Goal: Communication & Community: Ask a question

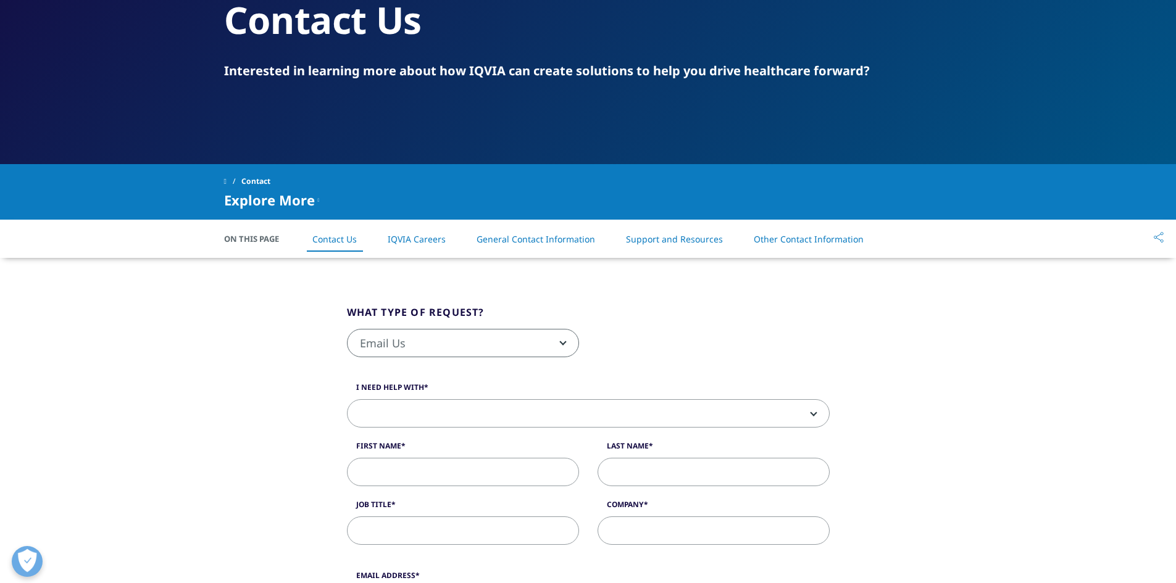
click at [554, 343] on span "Email Us" at bounding box center [463, 344] width 231 height 28
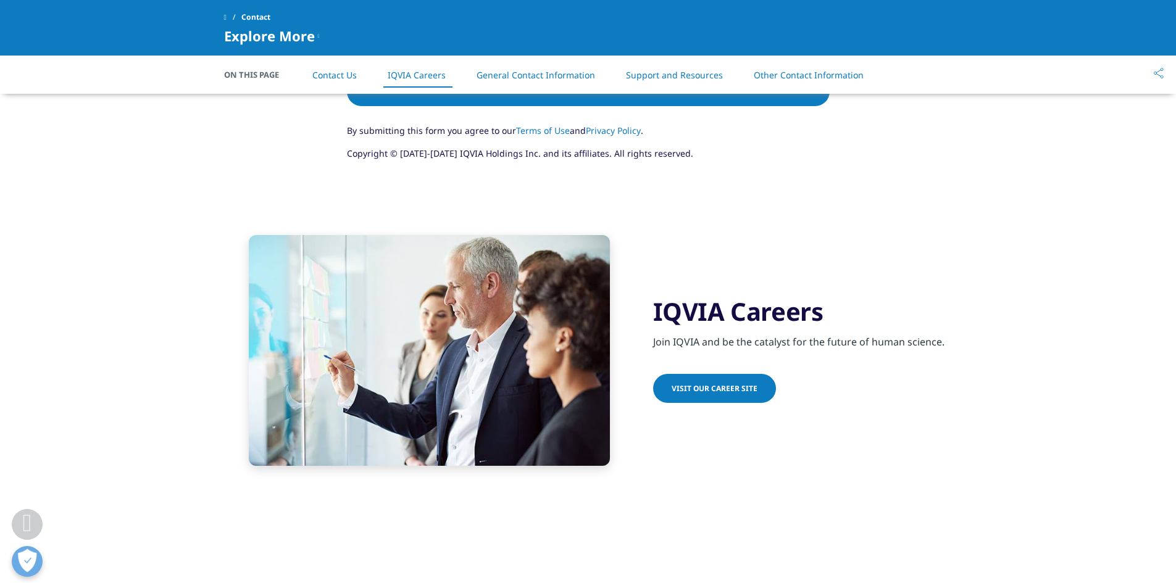
scroll to position [1050, 0]
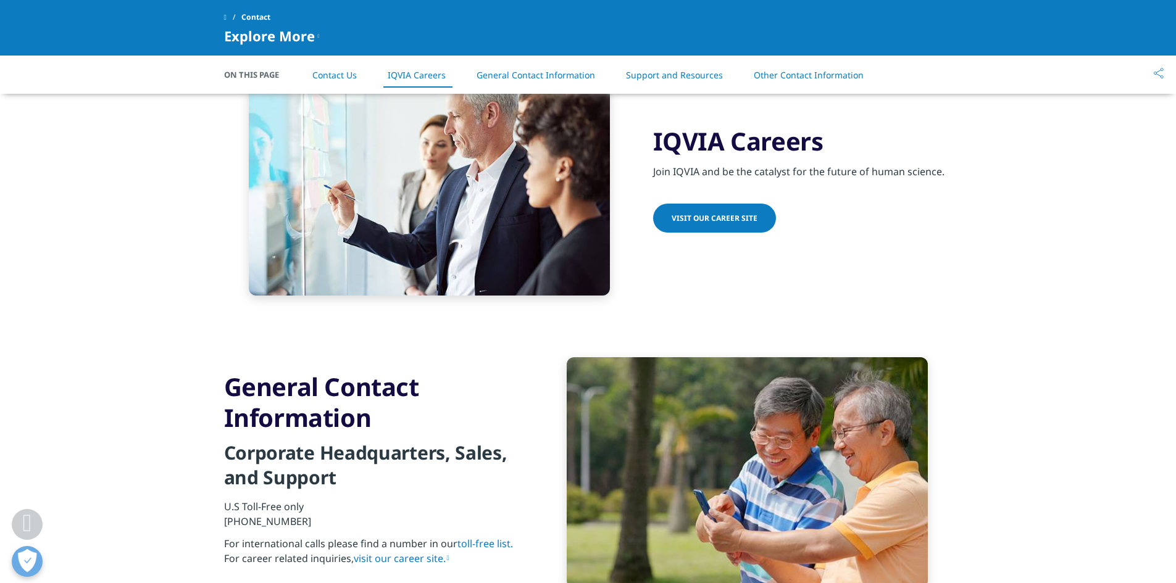
click at [742, 216] on span "Visit our Career Site" at bounding box center [715, 218] width 86 height 10
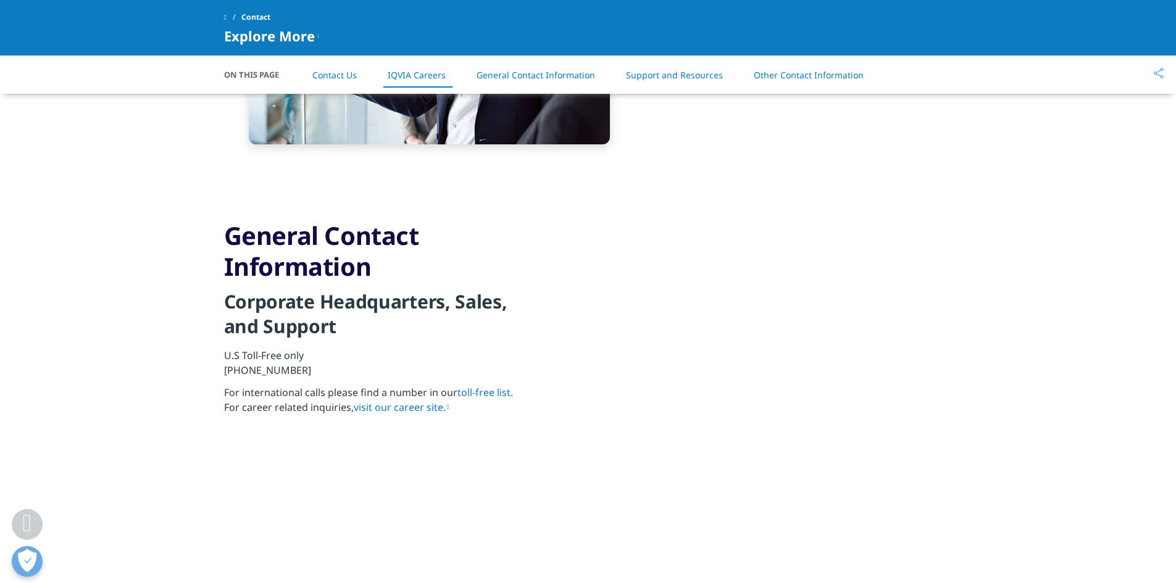
scroll to position [1297, 0]
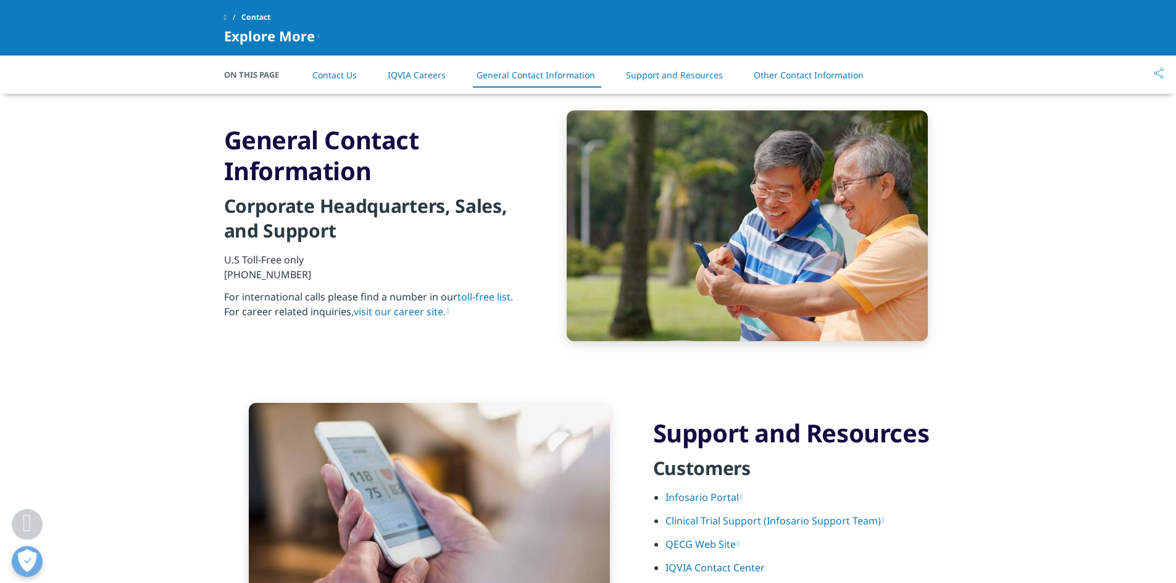
click at [711, 567] on link "IQVIA Contact Center" at bounding box center [715, 568] width 99 height 14
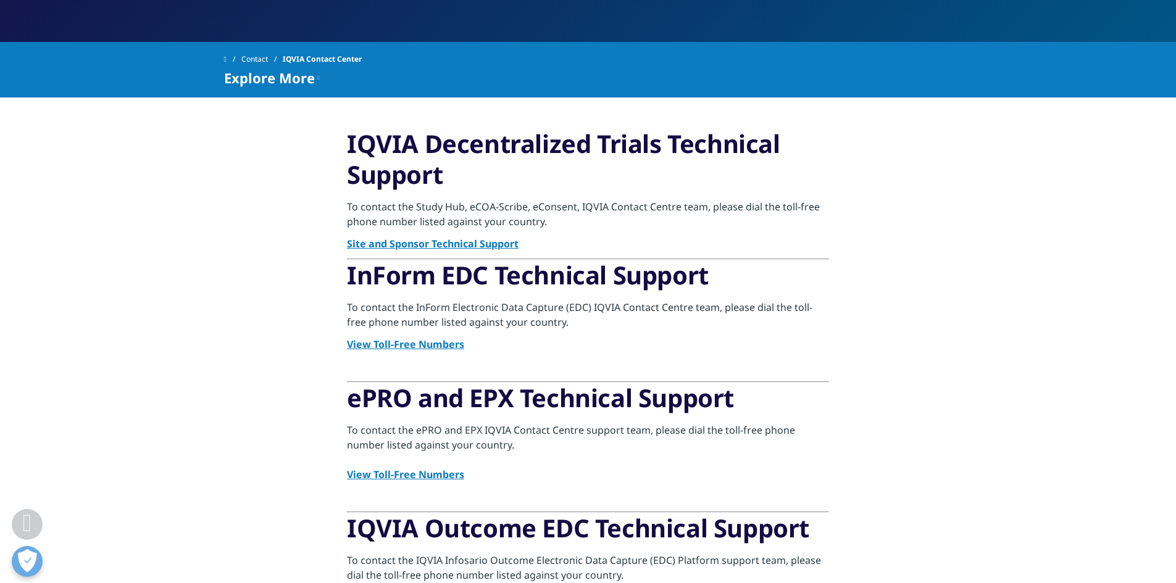
scroll to position [62, 0]
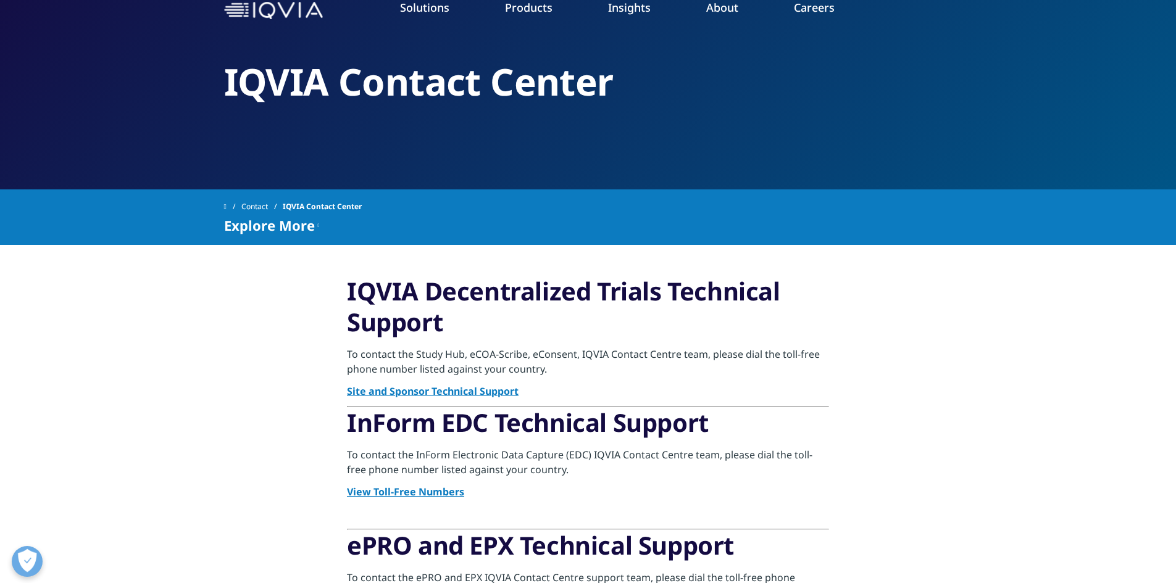
click at [267, 207] on link "Contact" at bounding box center [261, 207] width 41 height 22
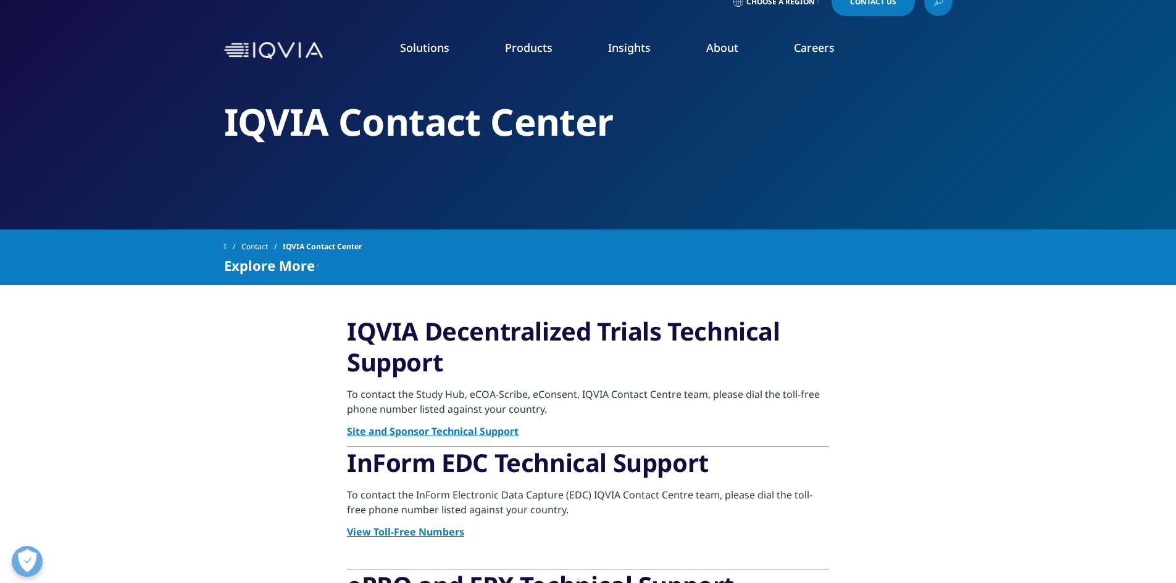
scroll to position [0, 0]
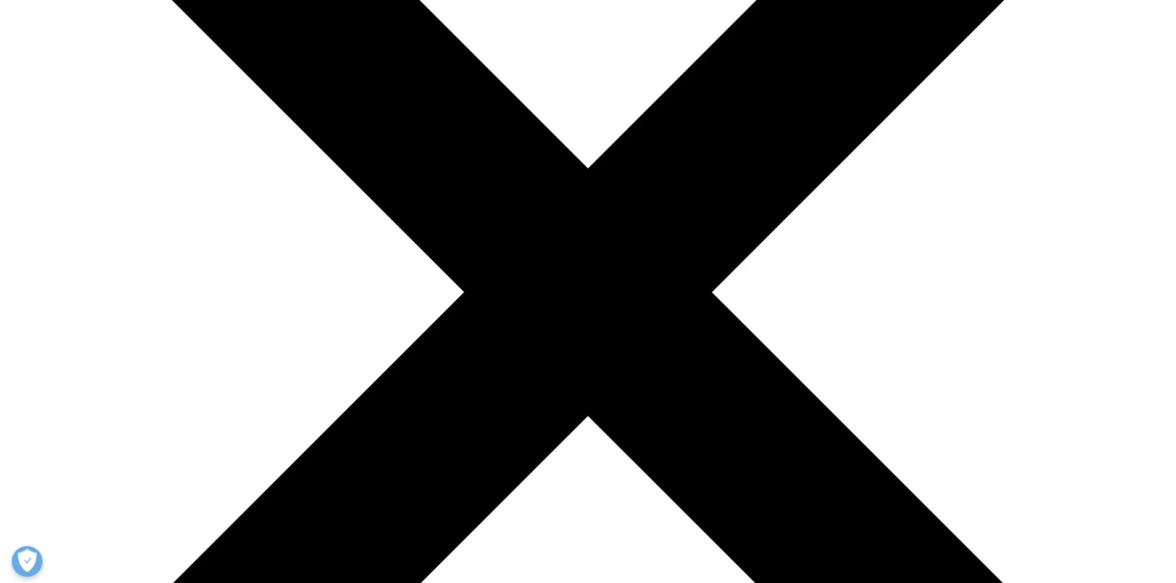
scroll to position [185, 0]
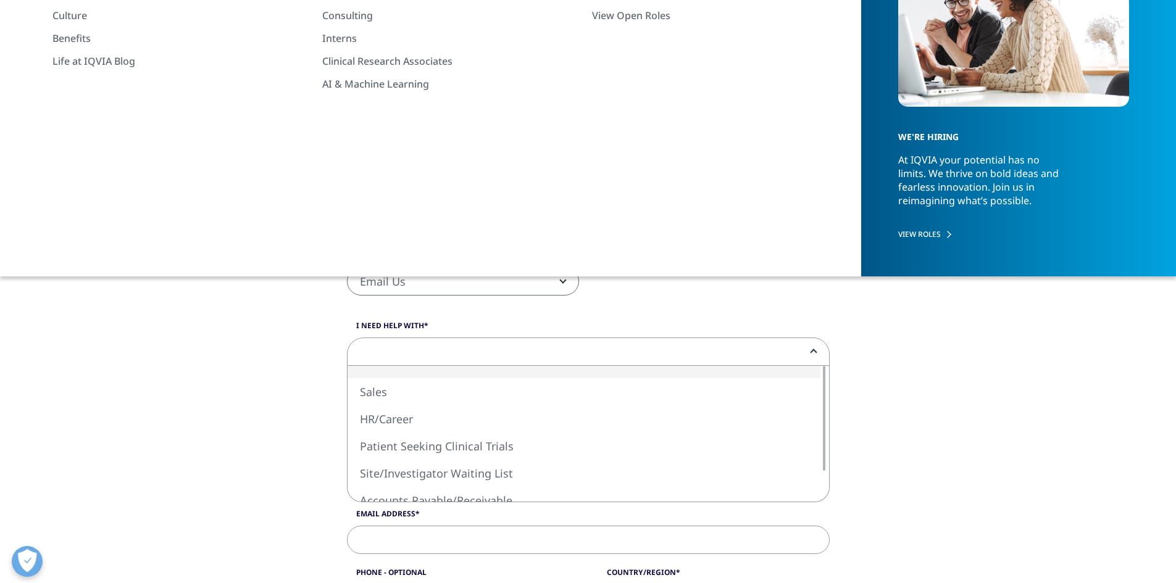
click at [804, 357] on span at bounding box center [589, 352] width 482 height 28
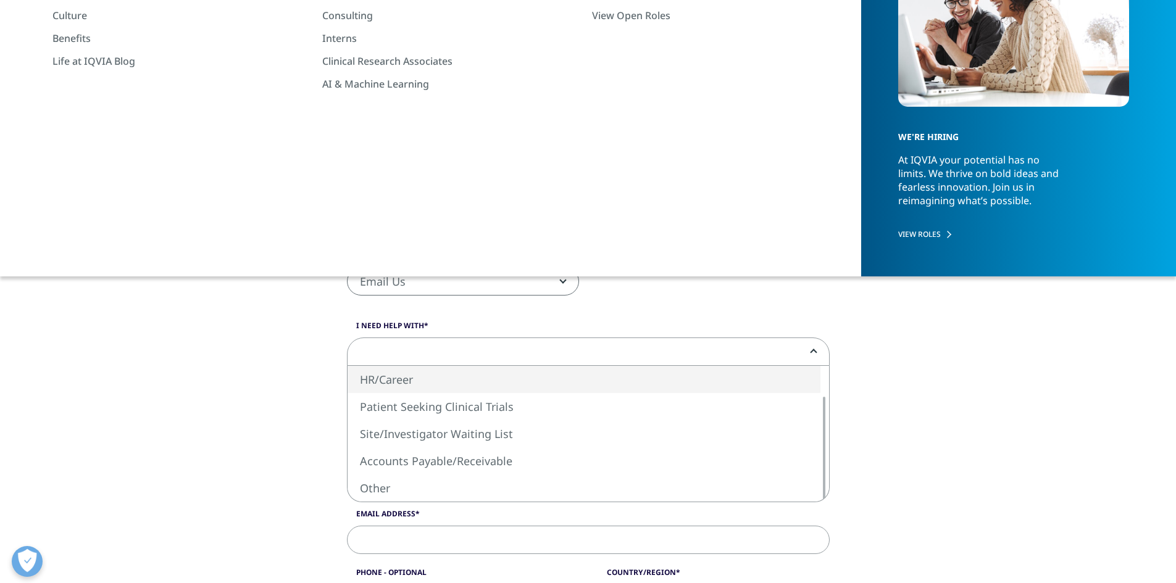
select select "HR/Career"
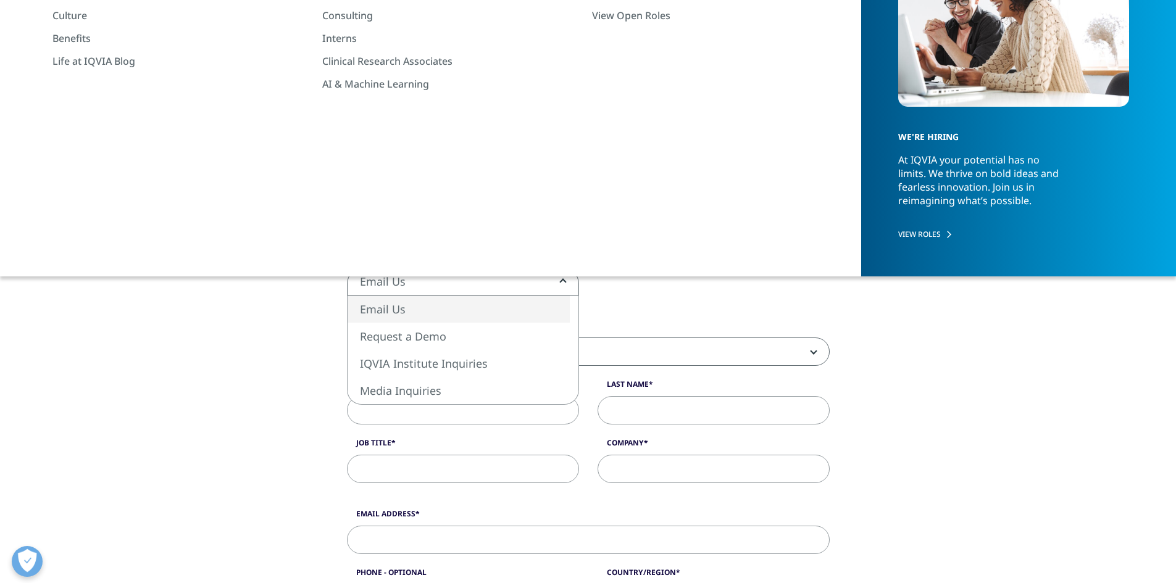
click at [503, 279] on span "Email Us" at bounding box center [463, 282] width 231 height 28
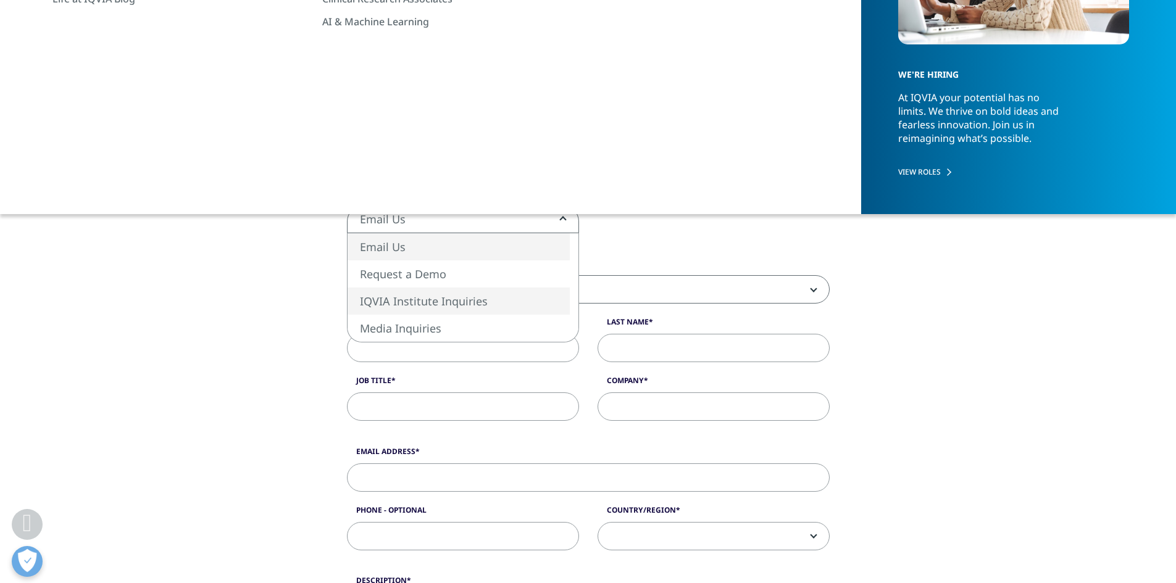
scroll to position [247, 0]
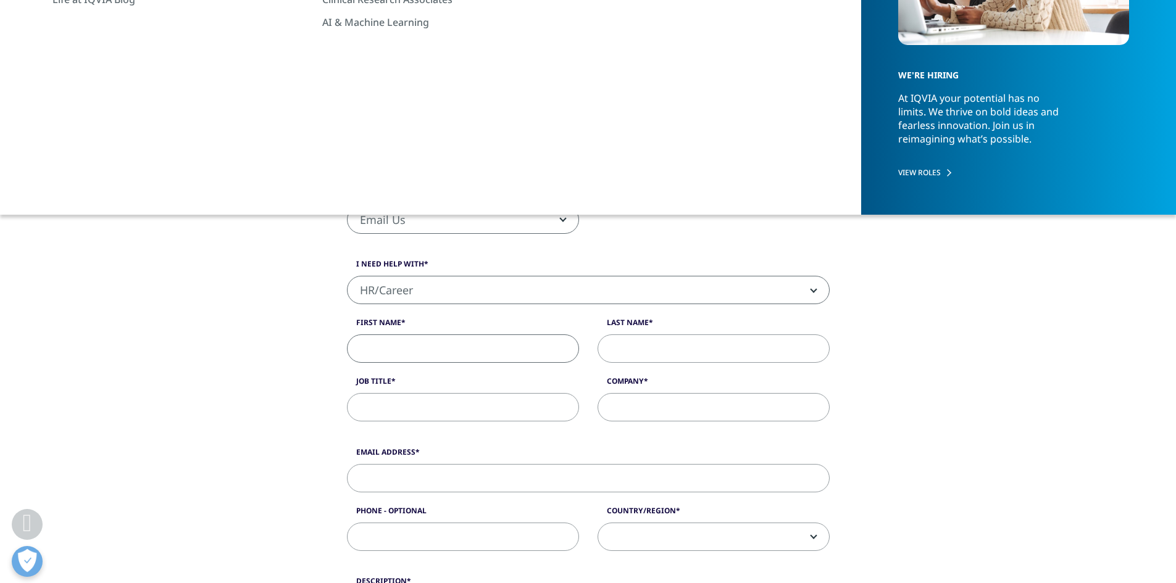
click at [375, 354] on input "First Name" at bounding box center [463, 349] width 232 height 28
type input "Sun Joo"
type input "Oh"
type input "7sunoh@gmail.com"
type input "4164647106"
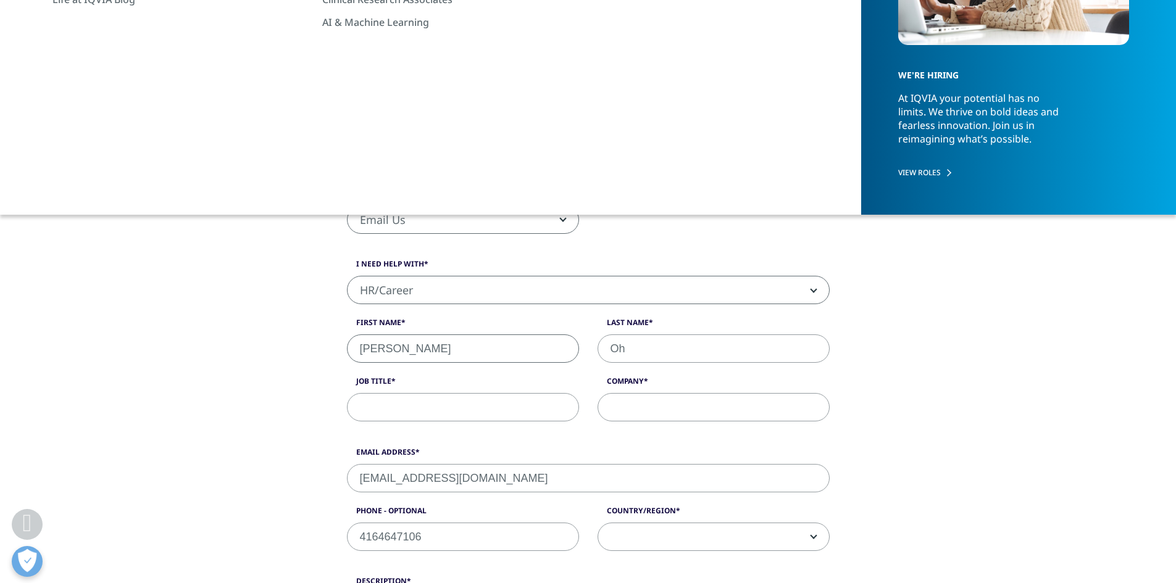
select select "Canada"
click at [491, 404] on input "Job Title" at bounding box center [463, 407] width 232 height 28
type input "ㅜ"
type input "N/A"
click at [769, 404] on input "Company" at bounding box center [714, 407] width 232 height 28
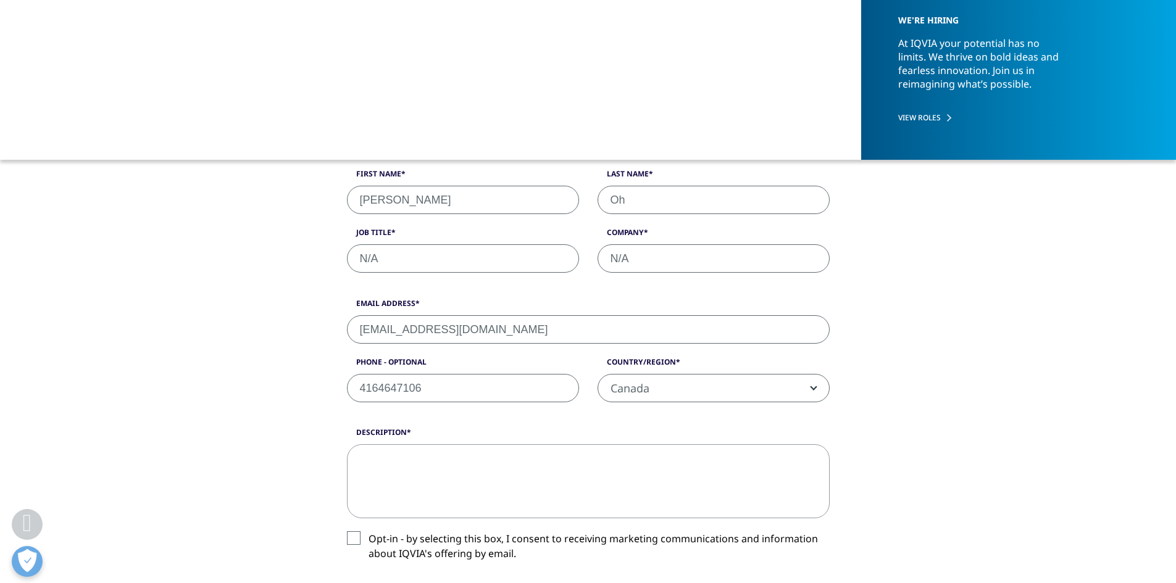
scroll to position [370, 0]
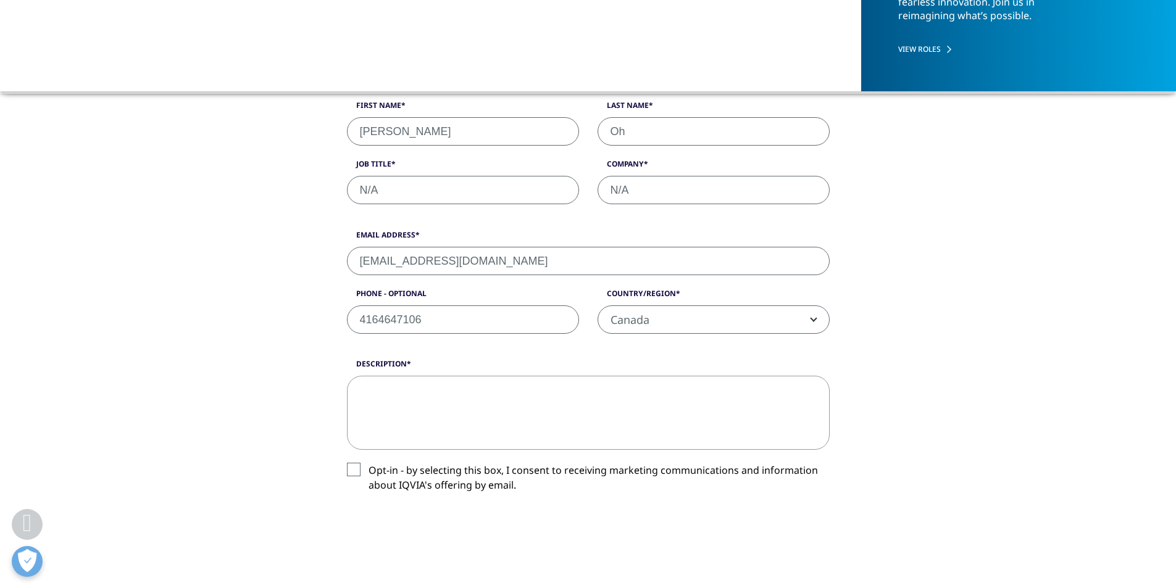
type input "N/A"
click at [403, 399] on textarea "Description" at bounding box center [588, 413] width 483 height 74
paste textarea "Hello Hiring Manager, I submitted my application for the position R1453769 on A…"
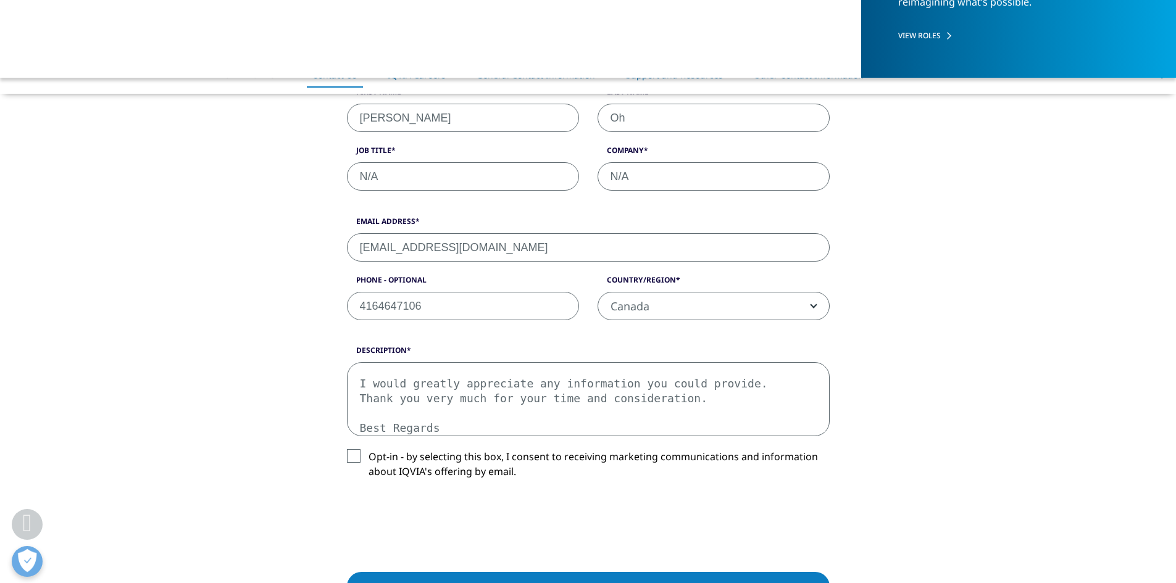
scroll to position [432, 0]
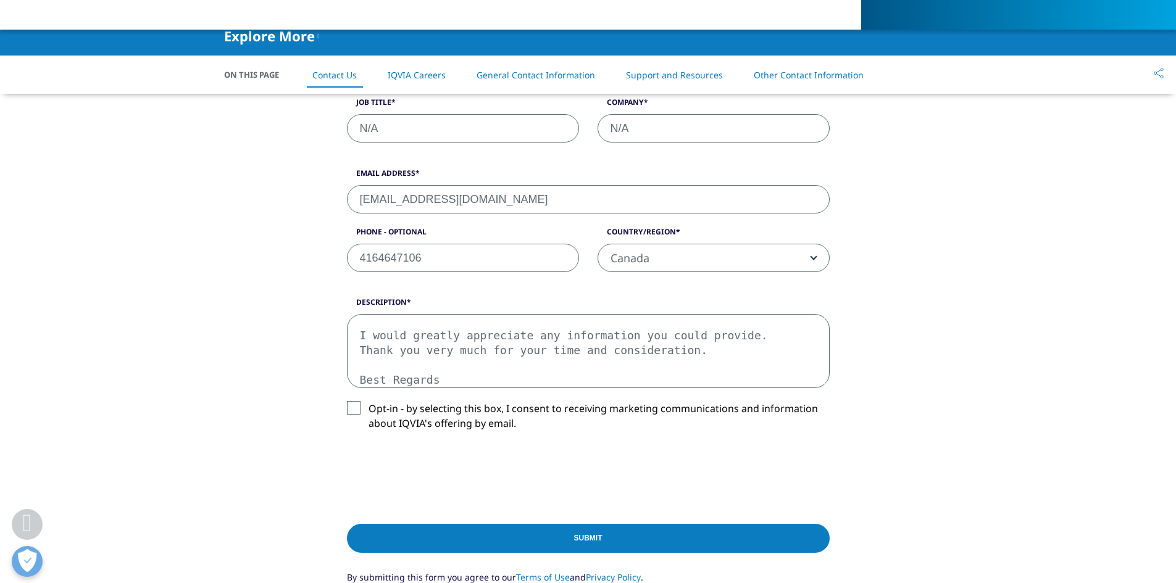
click at [362, 322] on textarea "Hello Hiring Manager, I submitted my application for the position R1453769 on A…" at bounding box center [588, 351] width 483 height 74
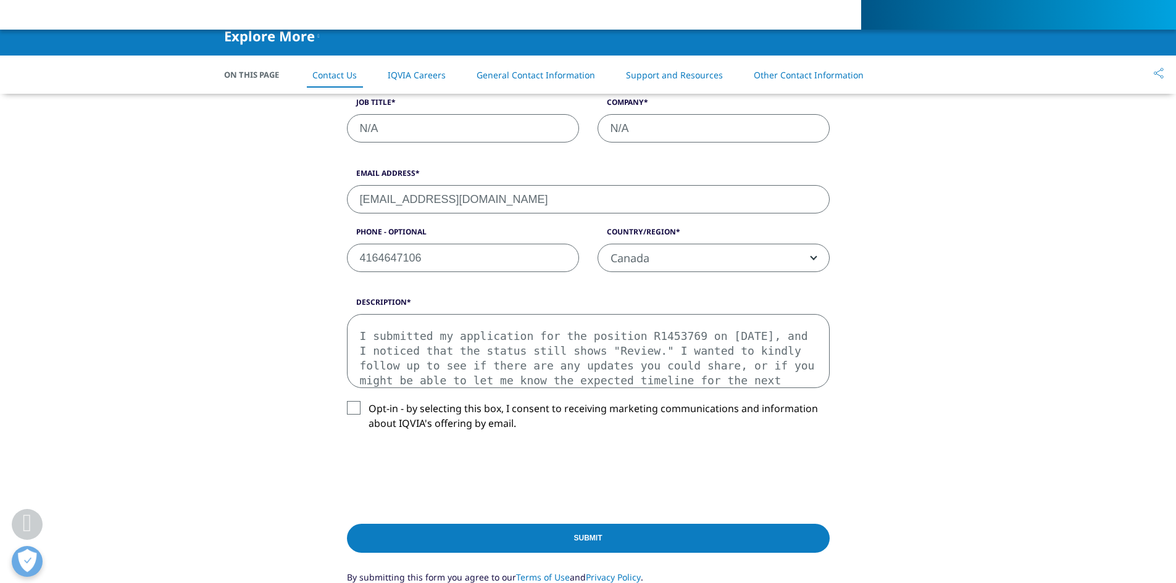
scroll to position [7, 0]
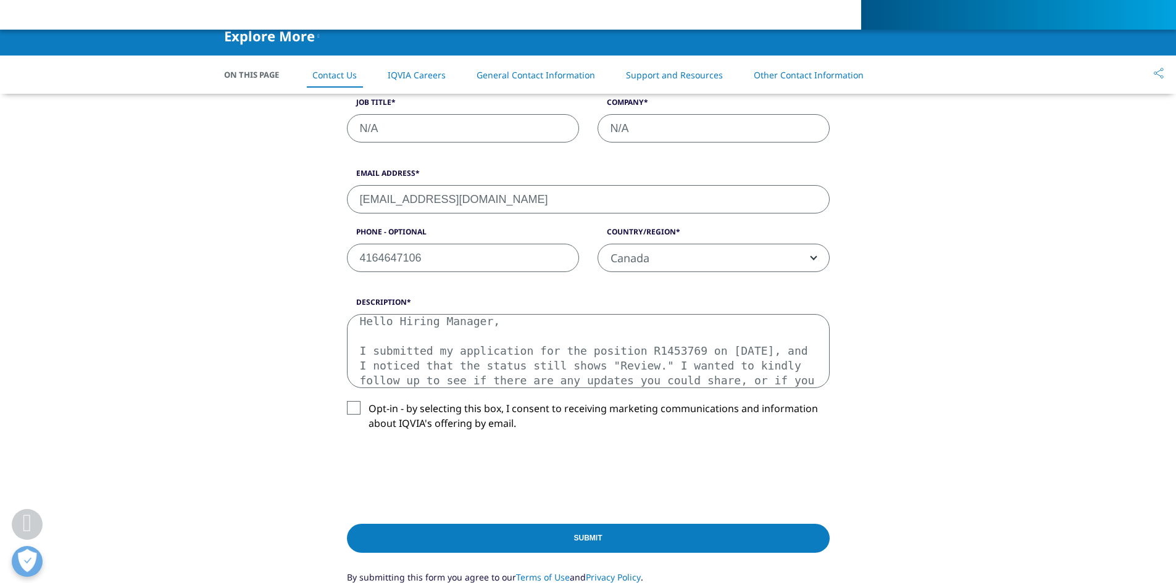
paste textarea "Follow Up on Application R1453769"
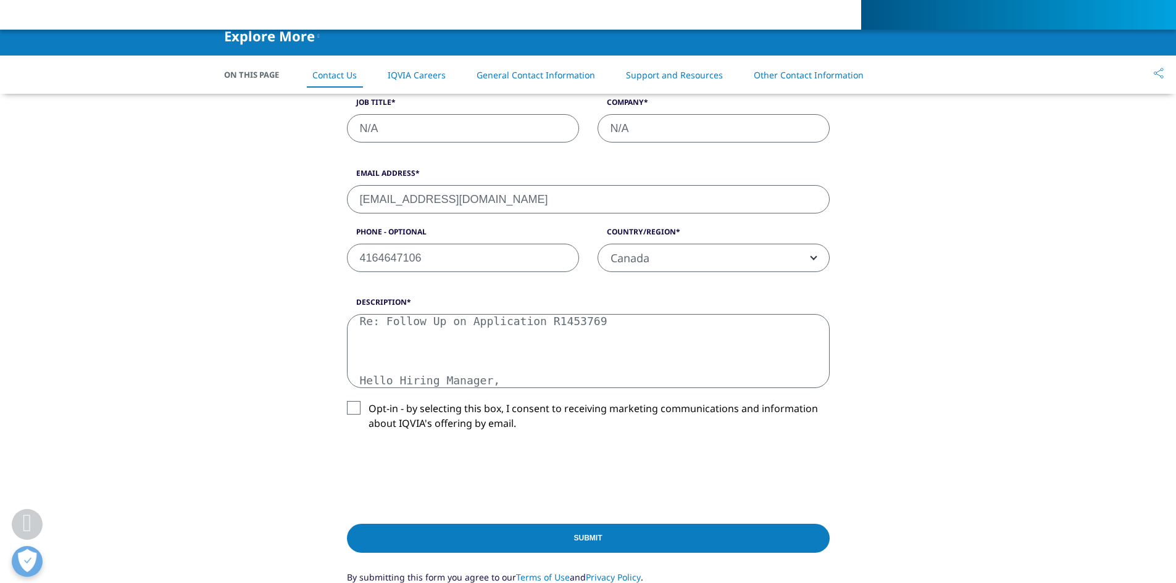
click at [380, 369] on textarea "Re: Follow Up on Application R1453769 Hello Hiring Manager, I submitted my appl…" at bounding box center [588, 351] width 483 height 74
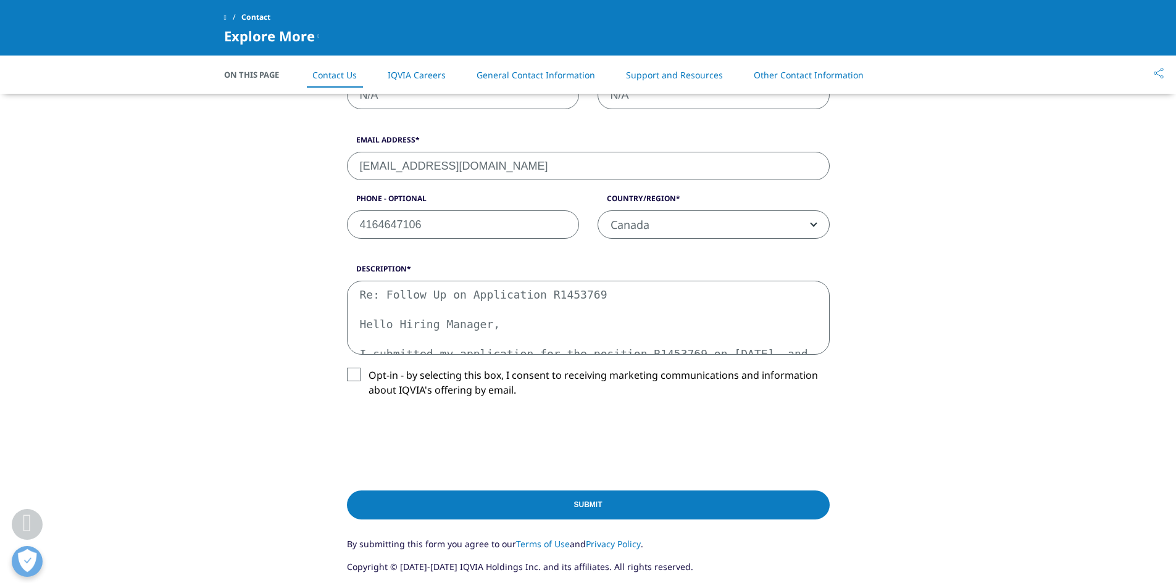
scroll to position [494, 0]
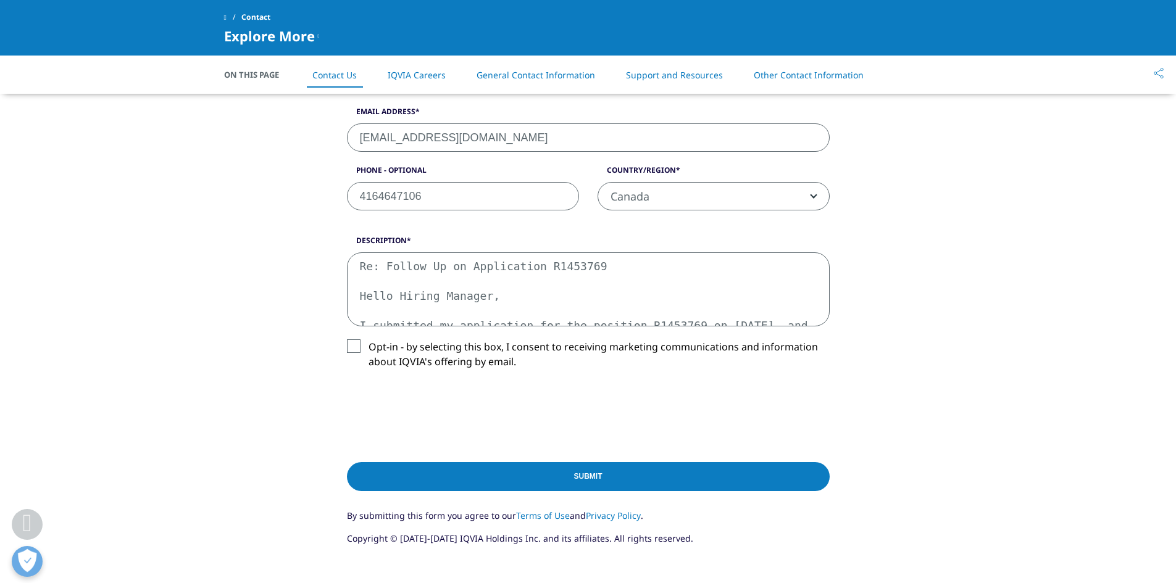
click at [677, 271] on textarea "Re: Follow Up on Application R1453769 Hello Hiring Manager, I submitted my appl…" at bounding box center [588, 290] width 483 height 74
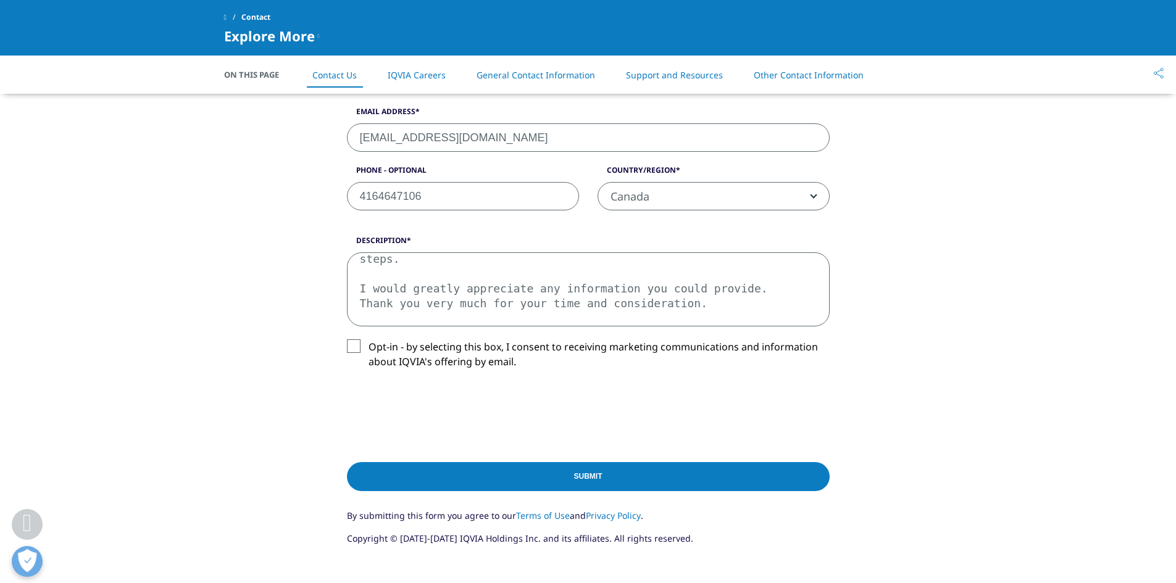
scroll to position [141, 0]
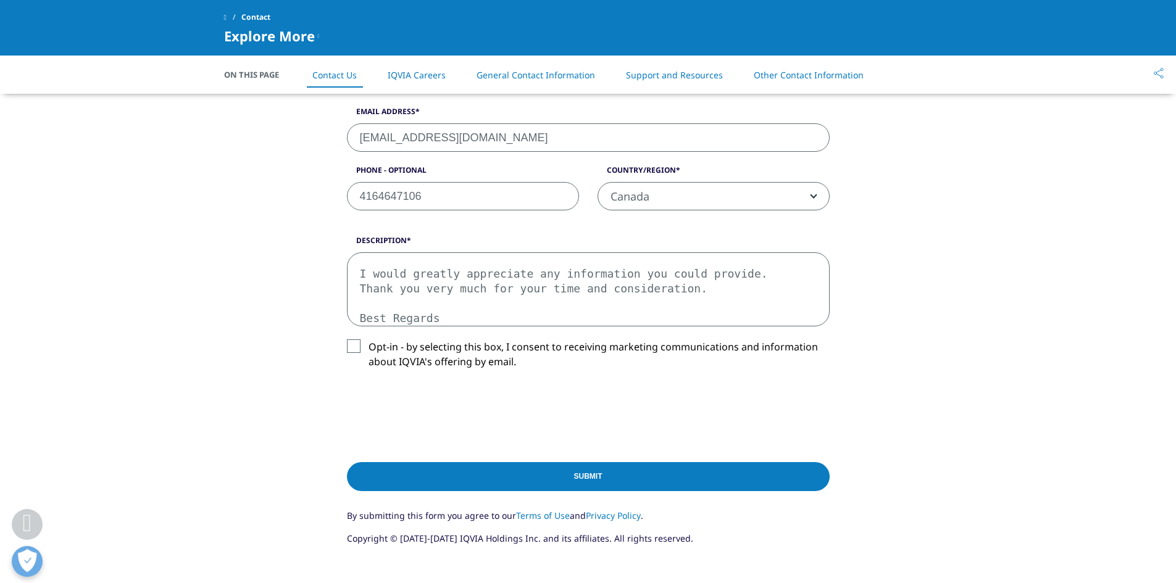
type textarea "Re: Follow Up on Application R1453769 Hello Hiring Manager, I submitted my appl…"
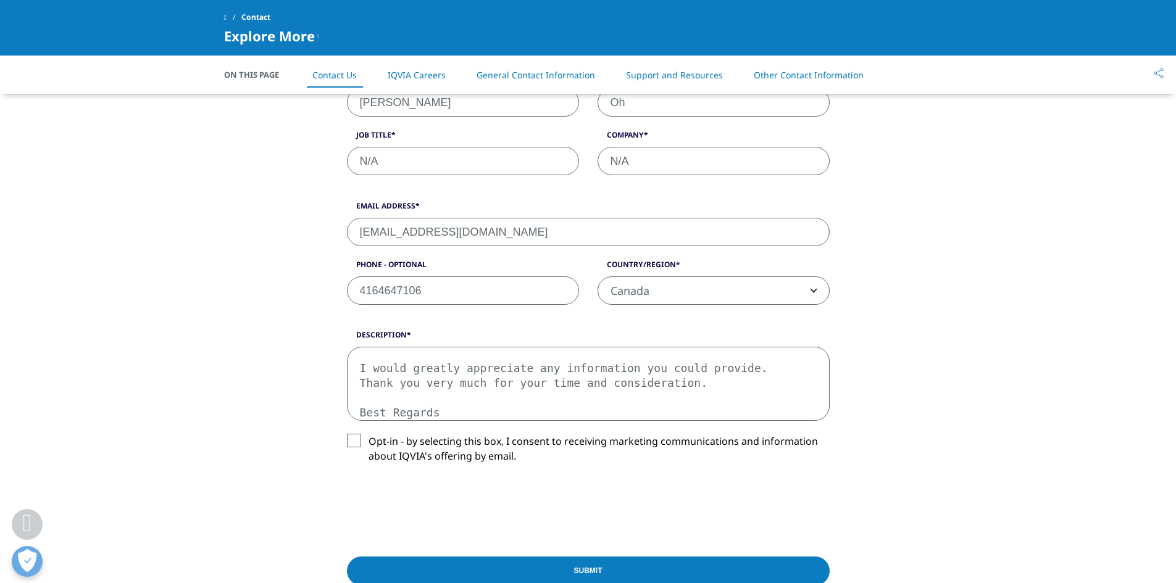
scroll to position [556, 0]
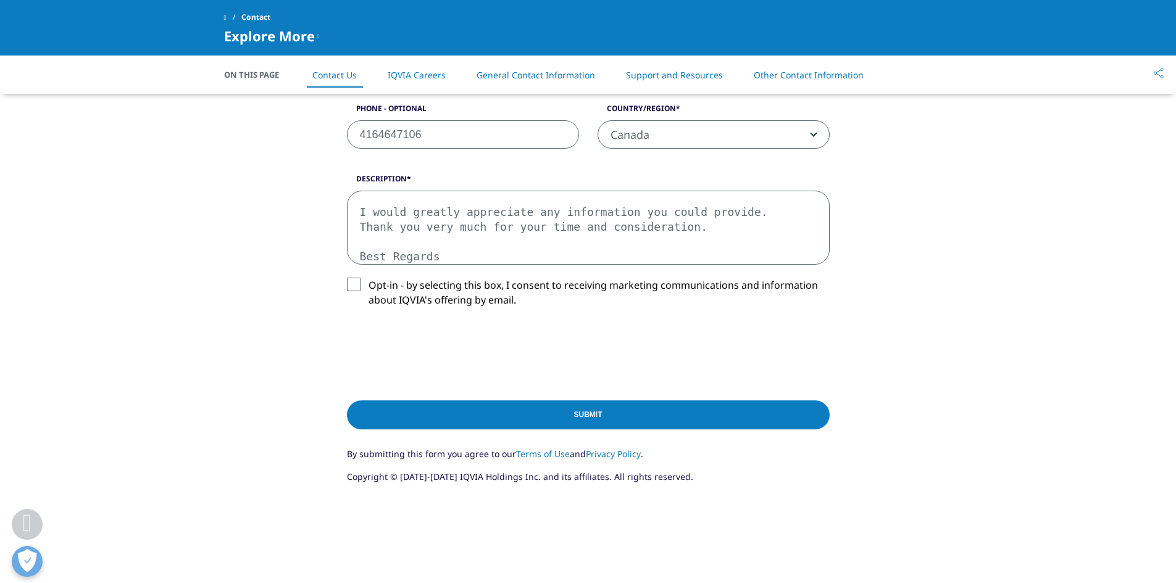
click at [651, 411] on input "Submit" at bounding box center [588, 415] width 483 height 29
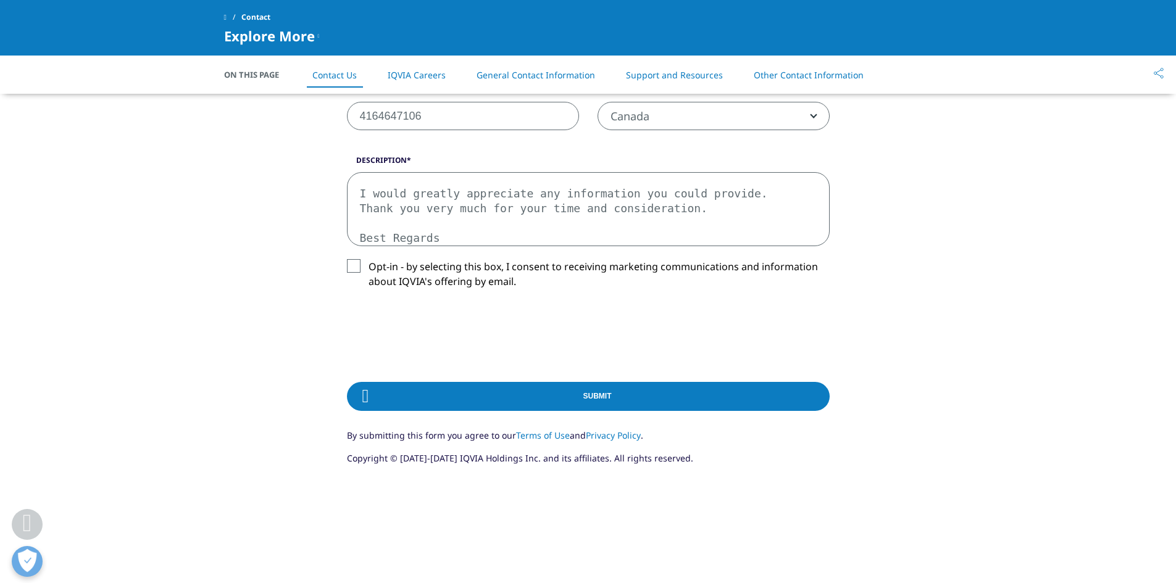
scroll to position [582, 0]
